Goal: Book appointment/travel/reservation

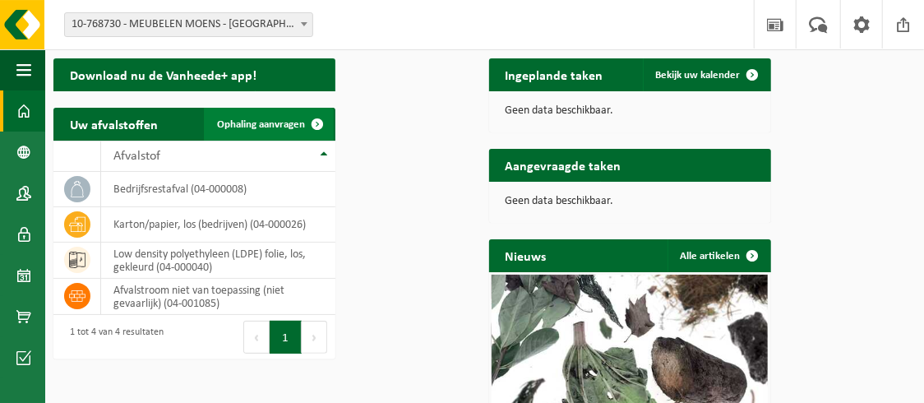
click at [305, 130] on span "Ophaling aanvragen" at bounding box center [261, 124] width 88 height 11
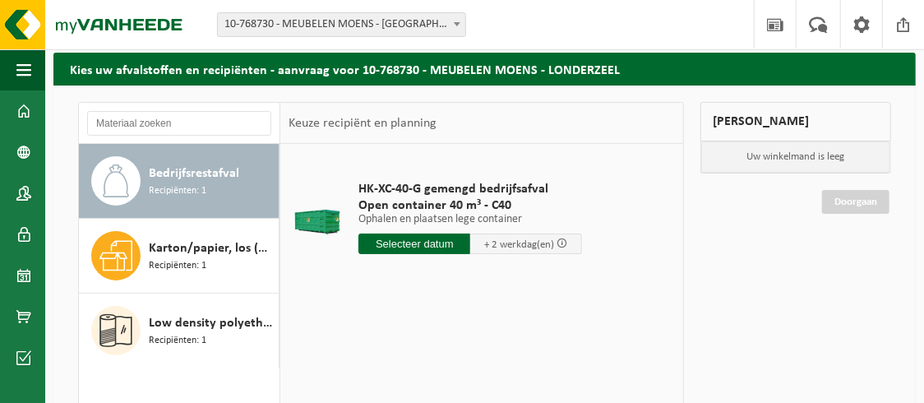
scroll to position [82, 0]
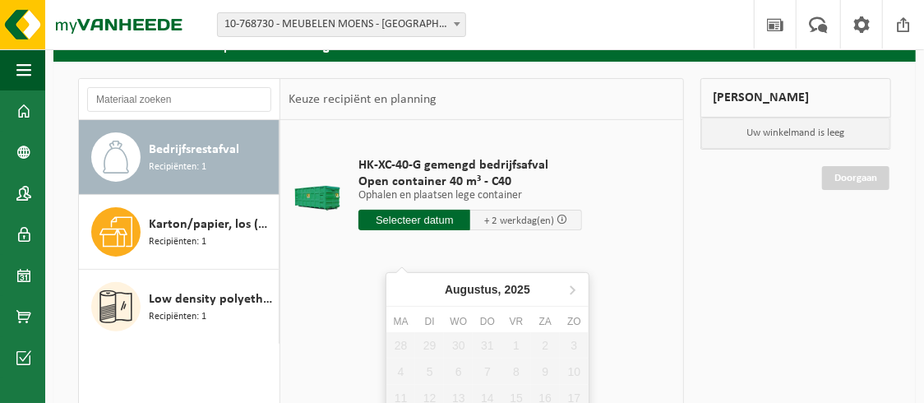
click at [425, 230] on input "text" at bounding box center [414, 220] width 112 height 21
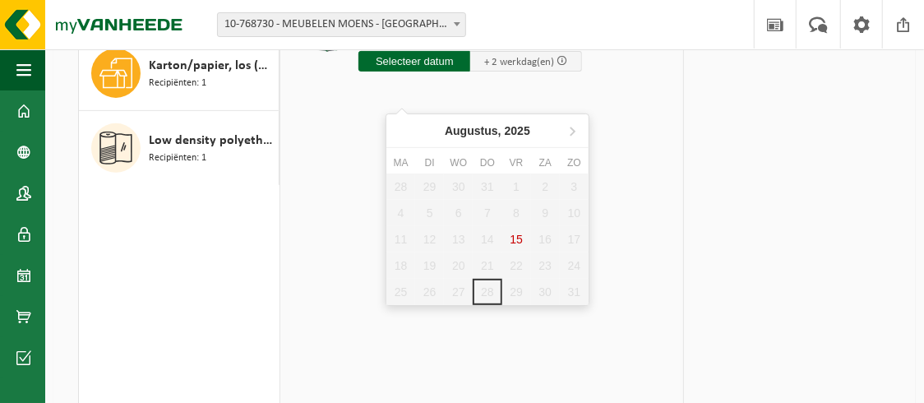
scroll to position [164, 0]
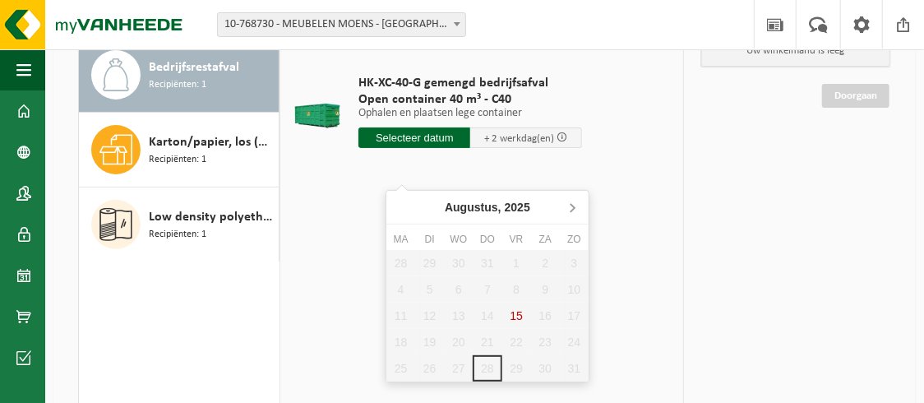
click at [574, 206] on icon at bounding box center [573, 208] width 4 height 8
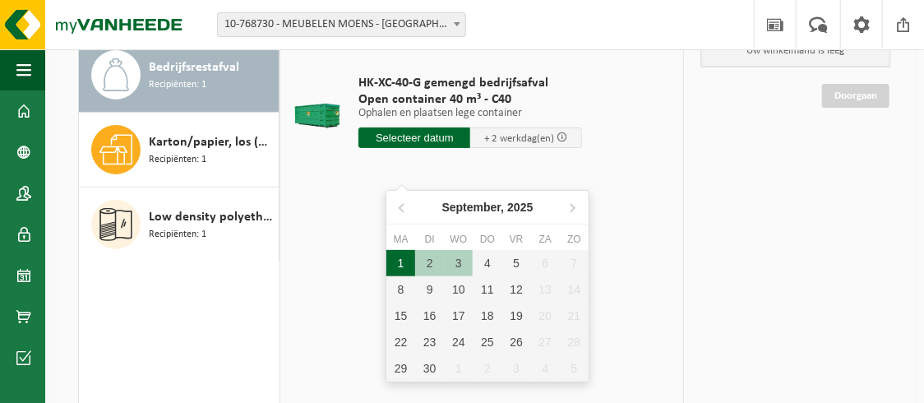
click at [403, 260] on div "1" at bounding box center [400, 263] width 29 height 26
type input "Van 2025-09-01"
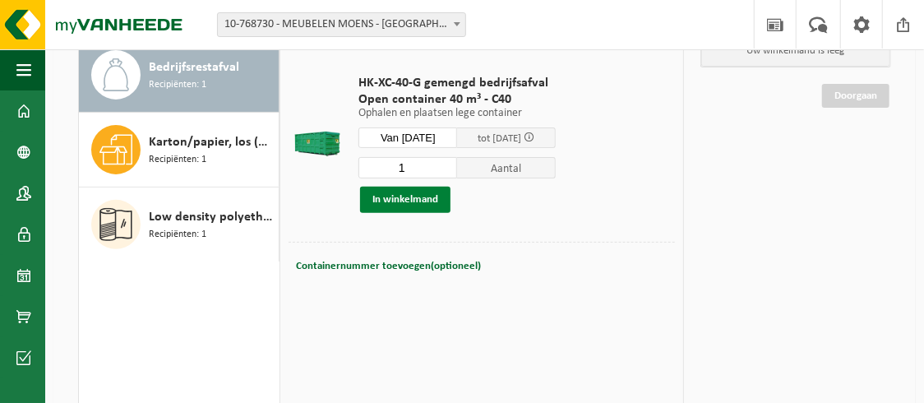
click at [425, 213] on button "In winkelmand" at bounding box center [405, 200] width 90 height 26
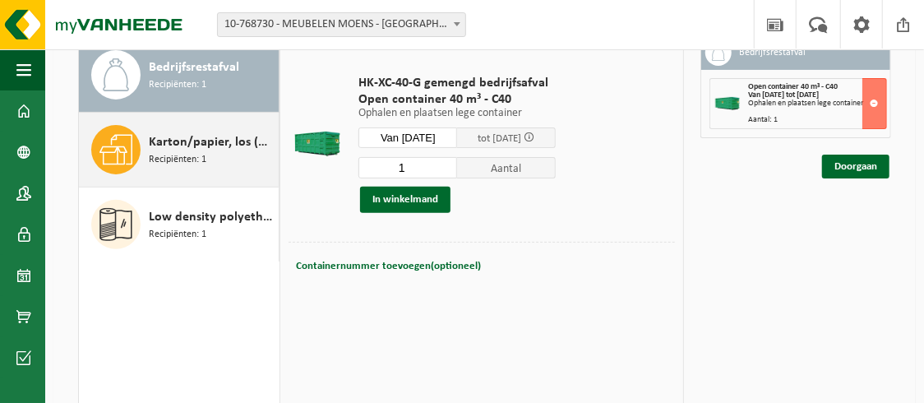
click at [149, 152] on span "Karton/papier, los (bedrijven)" at bounding box center [212, 142] width 126 height 20
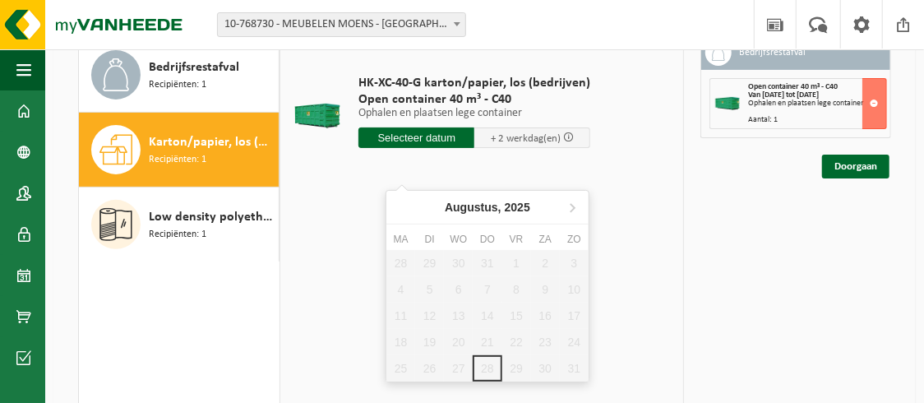
click at [443, 148] on input "text" at bounding box center [416, 137] width 116 height 21
click at [572, 206] on icon at bounding box center [573, 208] width 4 height 8
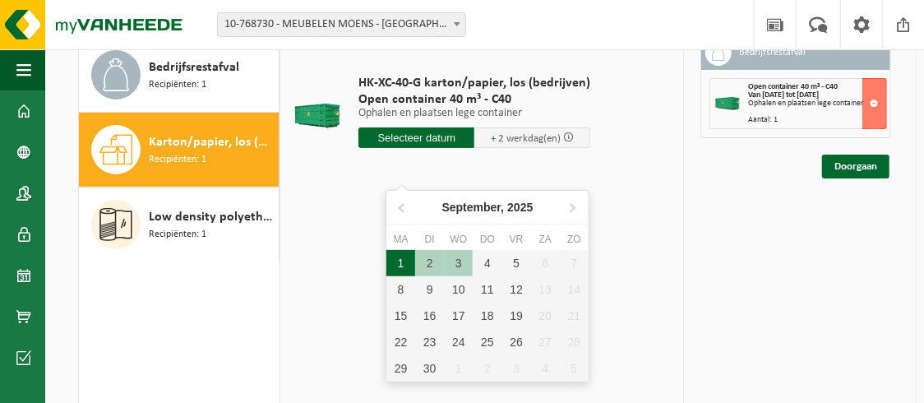
click at [401, 262] on div "1" at bounding box center [400, 263] width 29 height 26
type input "Van 2025-09-01"
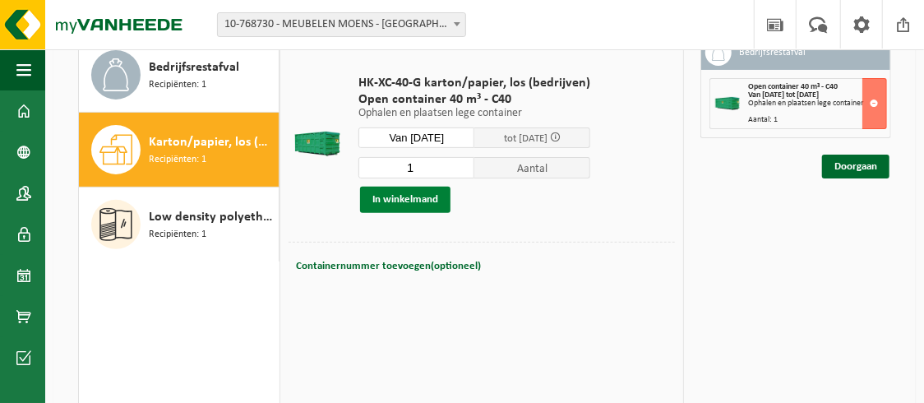
click at [428, 213] on button "In winkelmand" at bounding box center [405, 200] width 90 height 26
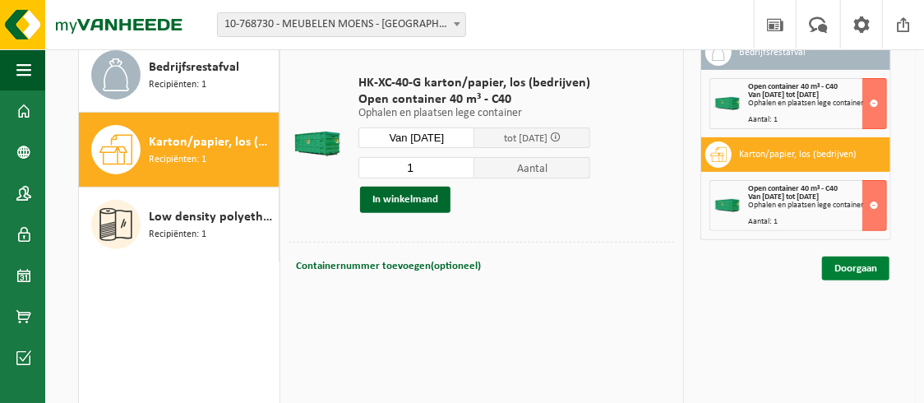
click at [862, 280] on link "Doorgaan" at bounding box center [855, 269] width 67 height 24
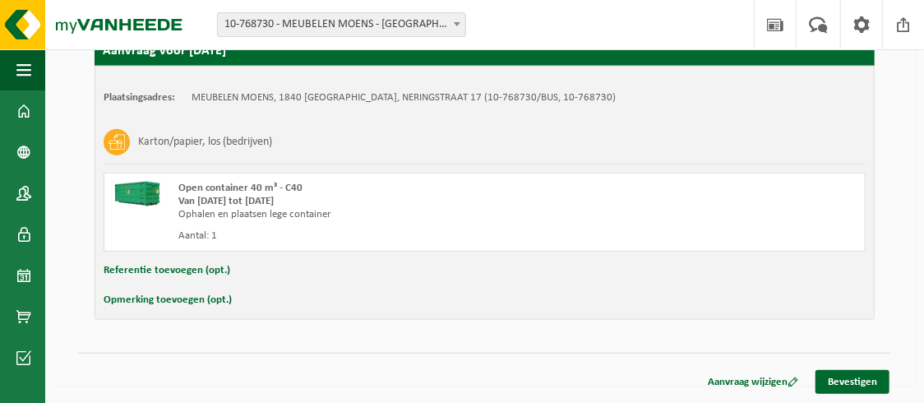
scroll to position [642, 0]
click at [848, 381] on link "Bevestigen" at bounding box center [853, 382] width 74 height 24
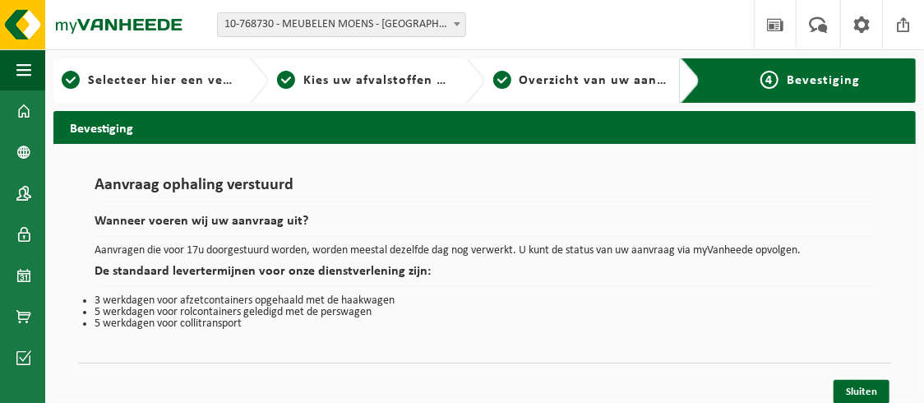
scroll to position [52, 0]
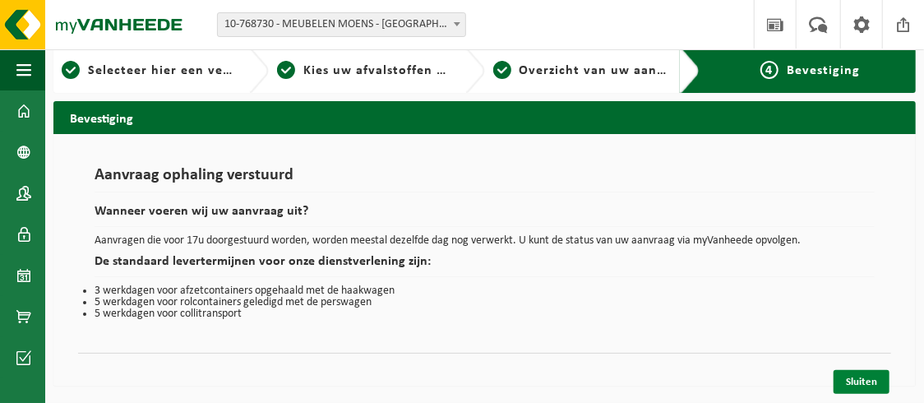
click at [857, 387] on link "Sluiten" at bounding box center [862, 382] width 56 height 24
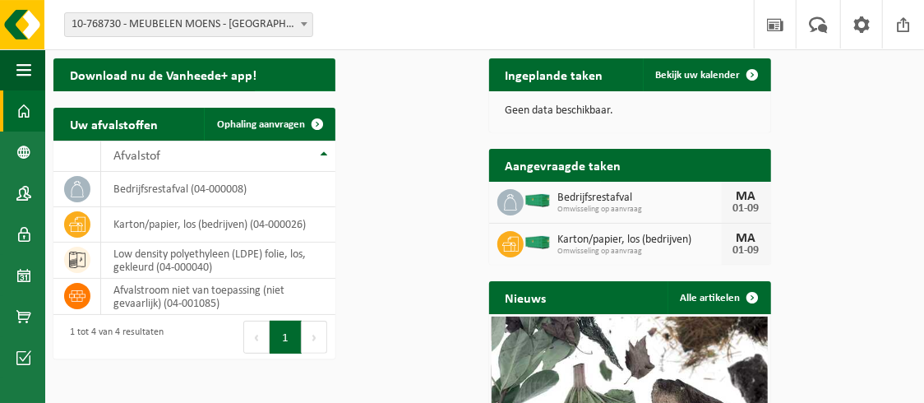
click at [334, 123] on span "button" at bounding box center [317, 106] width 33 height 33
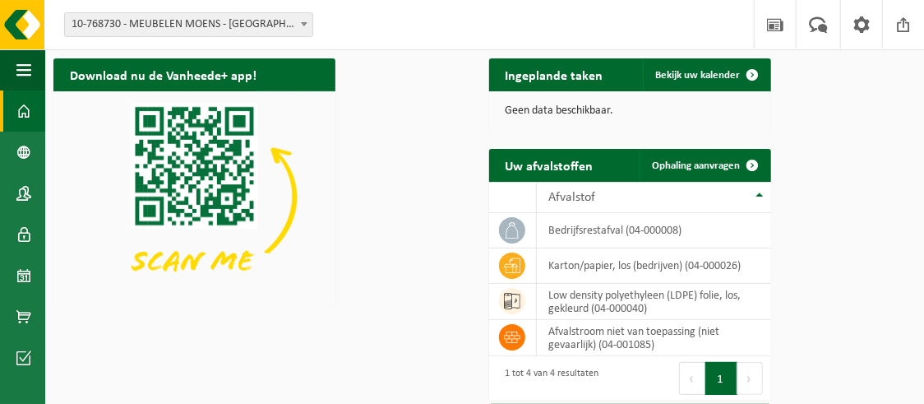
click at [334, 123] on span "button" at bounding box center [317, 106] width 33 height 33
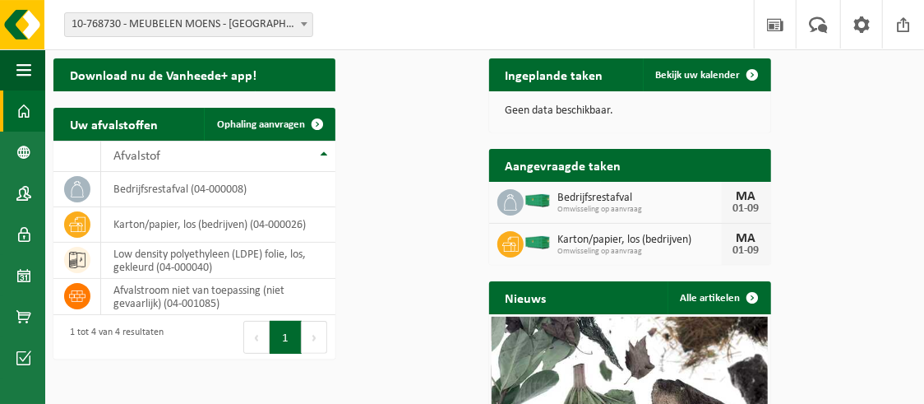
click at [303, 23] on b at bounding box center [304, 24] width 7 height 4
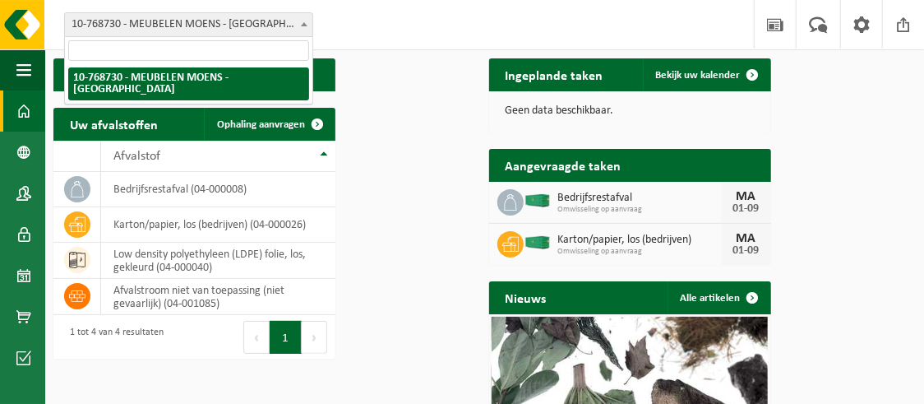
click at [303, 23] on b at bounding box center [304, 24] width 7 height 4
